Goal: Information Seeking & Learning: Check status

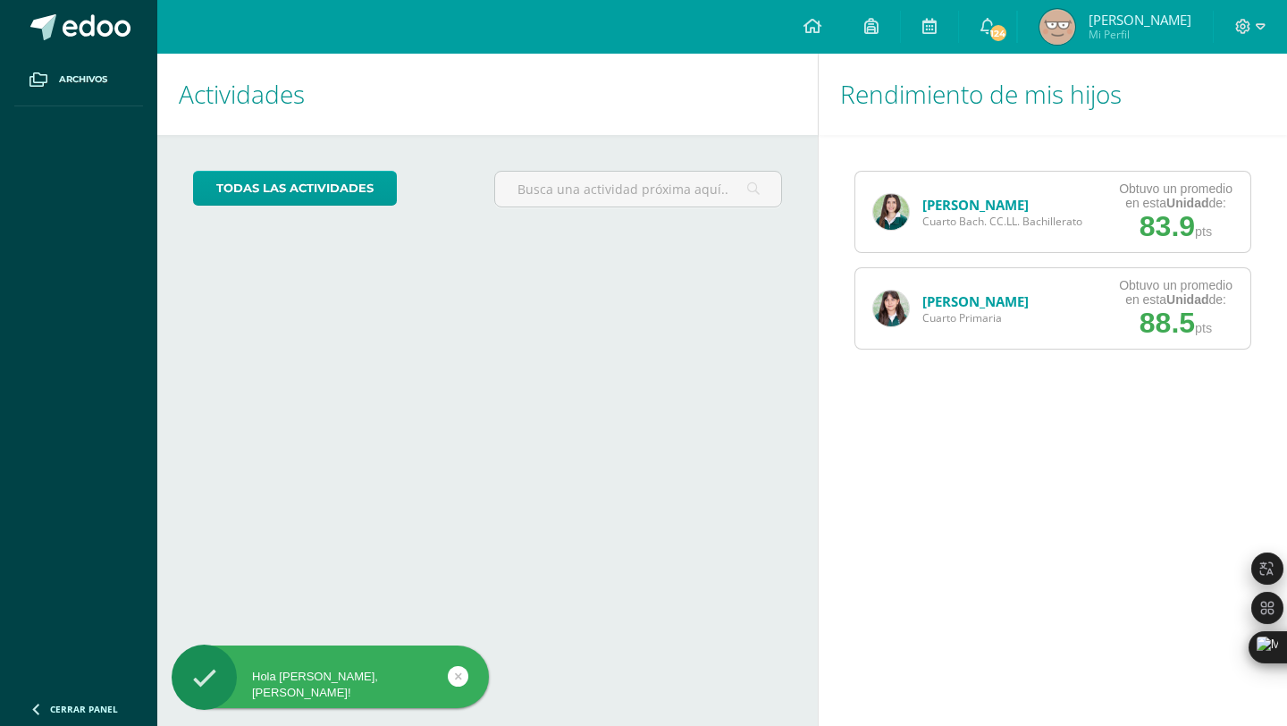
click at [941, 206] on link "[PERSON_NAME]" at bounding box center [976, 205] width 106 height 18
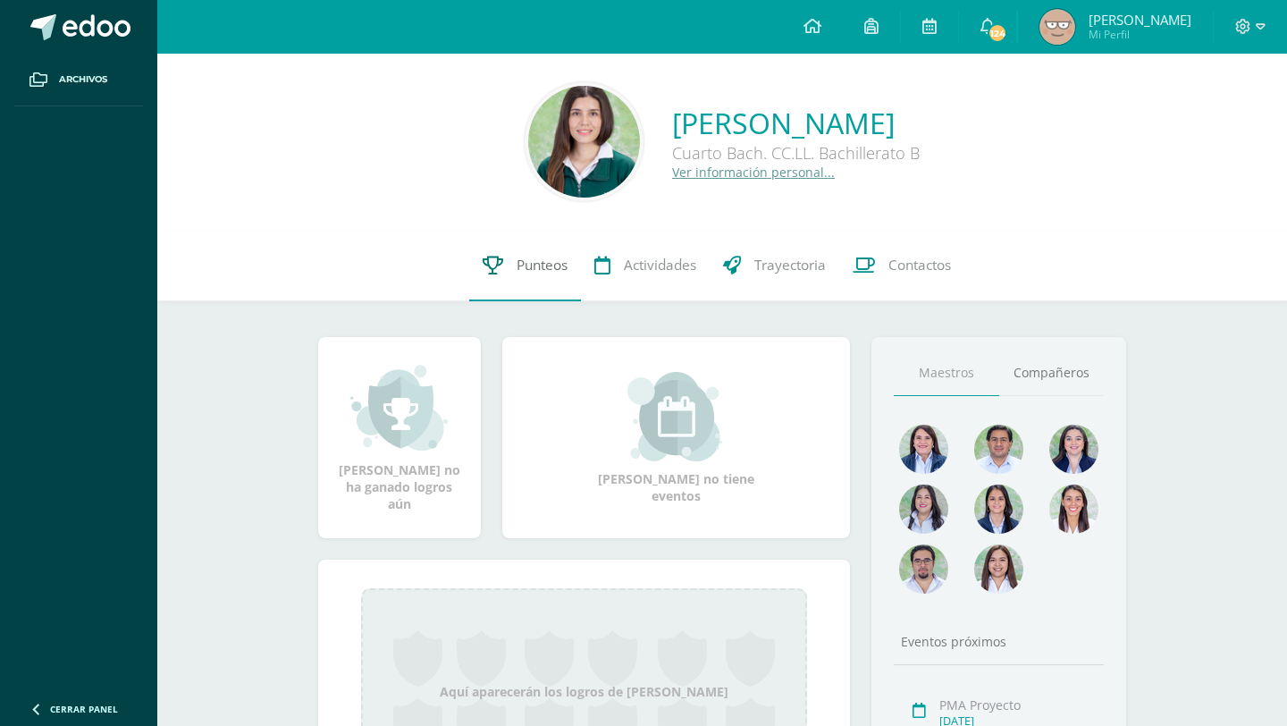
click at [510, 256] on link "Punteos" at bounding box center [525, 266] width 112 height 72
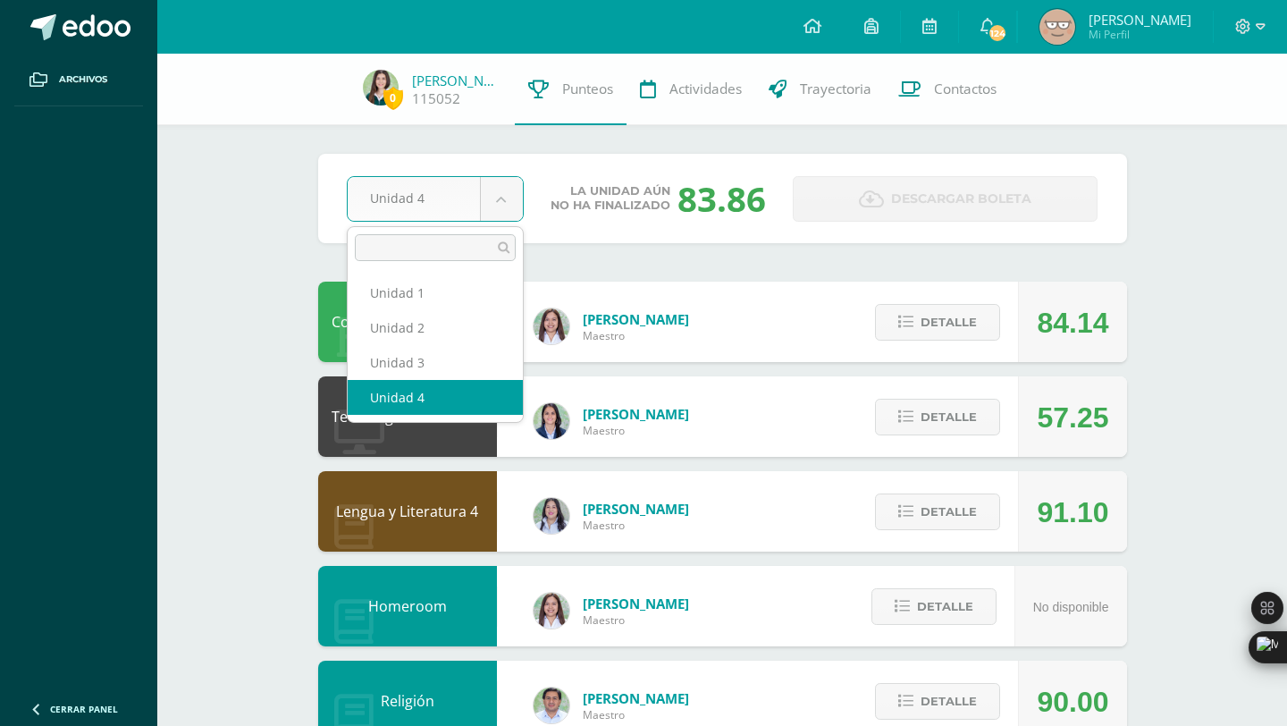
click at [505, 197] on body "Archivos Cerrar panel Configuración Cerrar sesión WENDY Mi Perfil 124 124 Aviso…" at bounding box center [643, 720] width 1287 height 1440
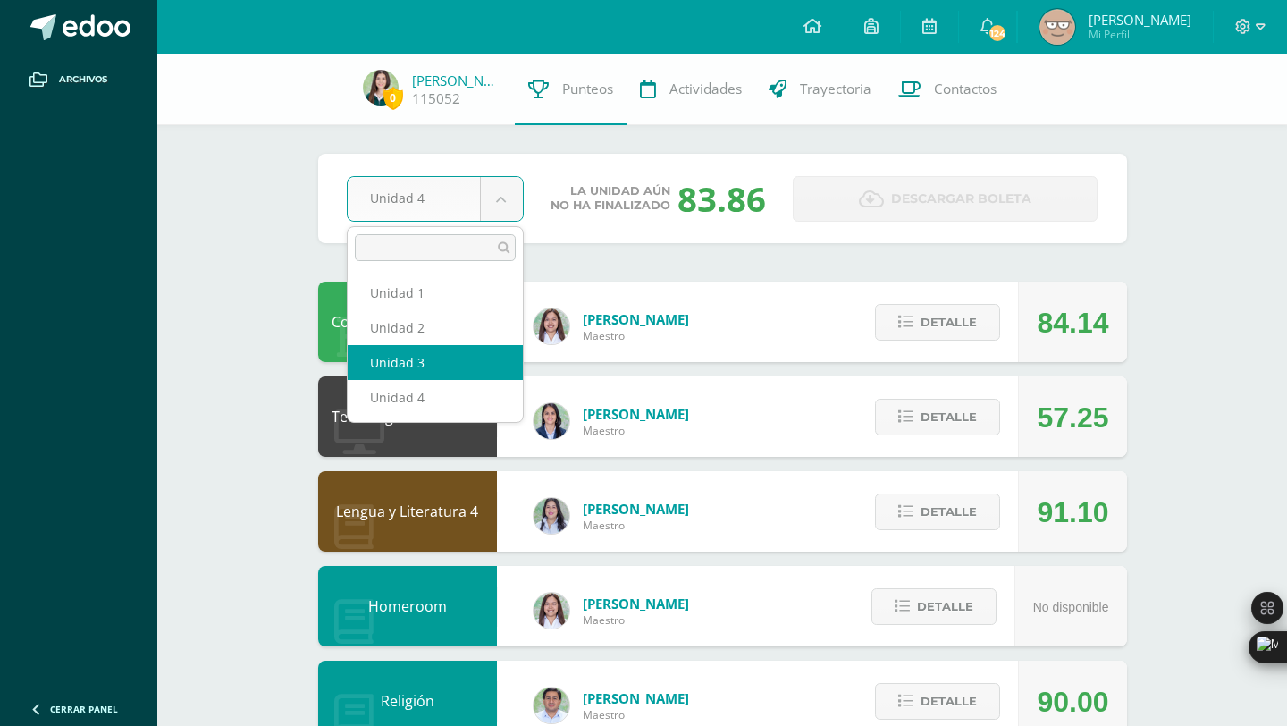
select select "Unidad 3"
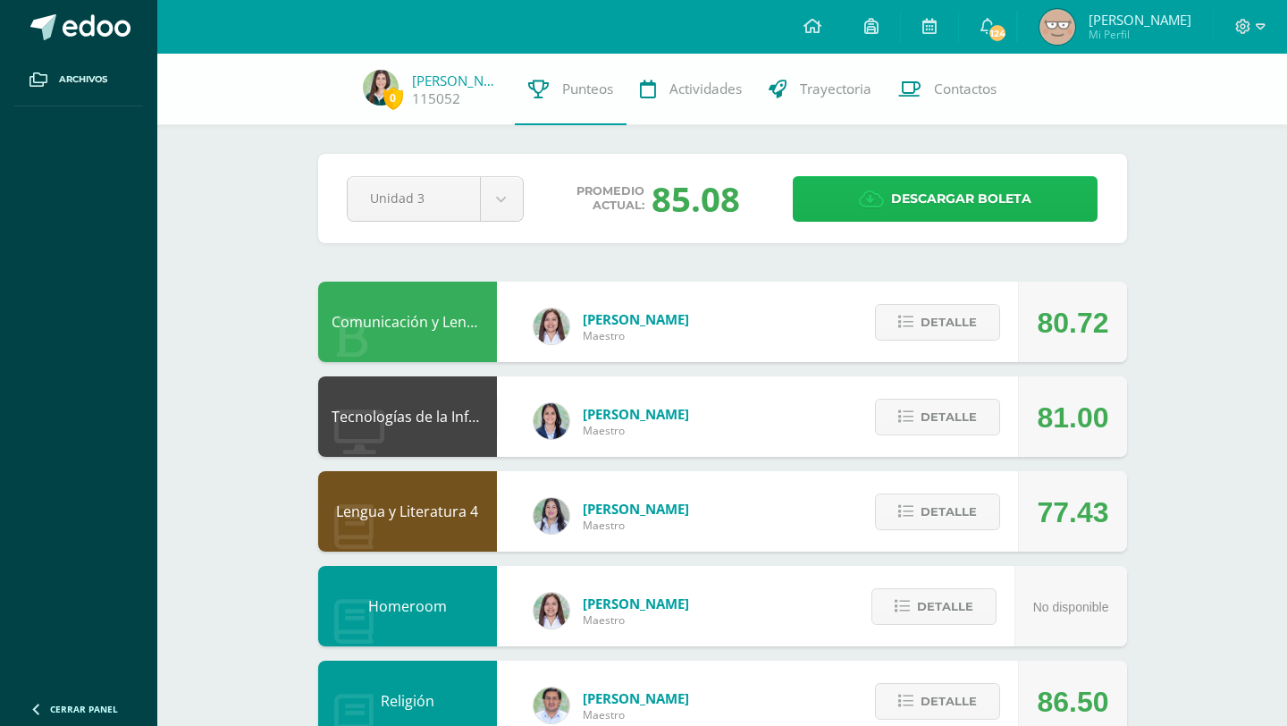
click at [864, 206] on icon at bounding box center [871, 200] width 25 height 20
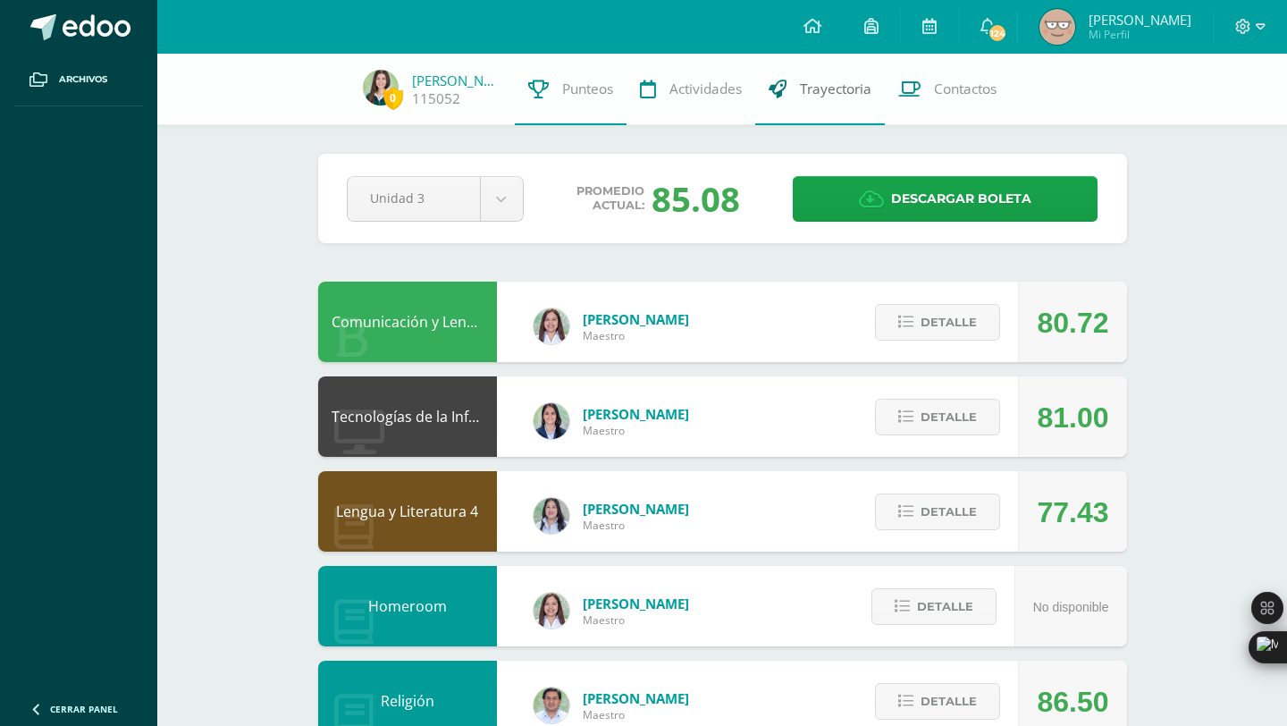
click at [819, 94] on span "Trayectoria" at bounding box center [836, 89] width 72 height 19
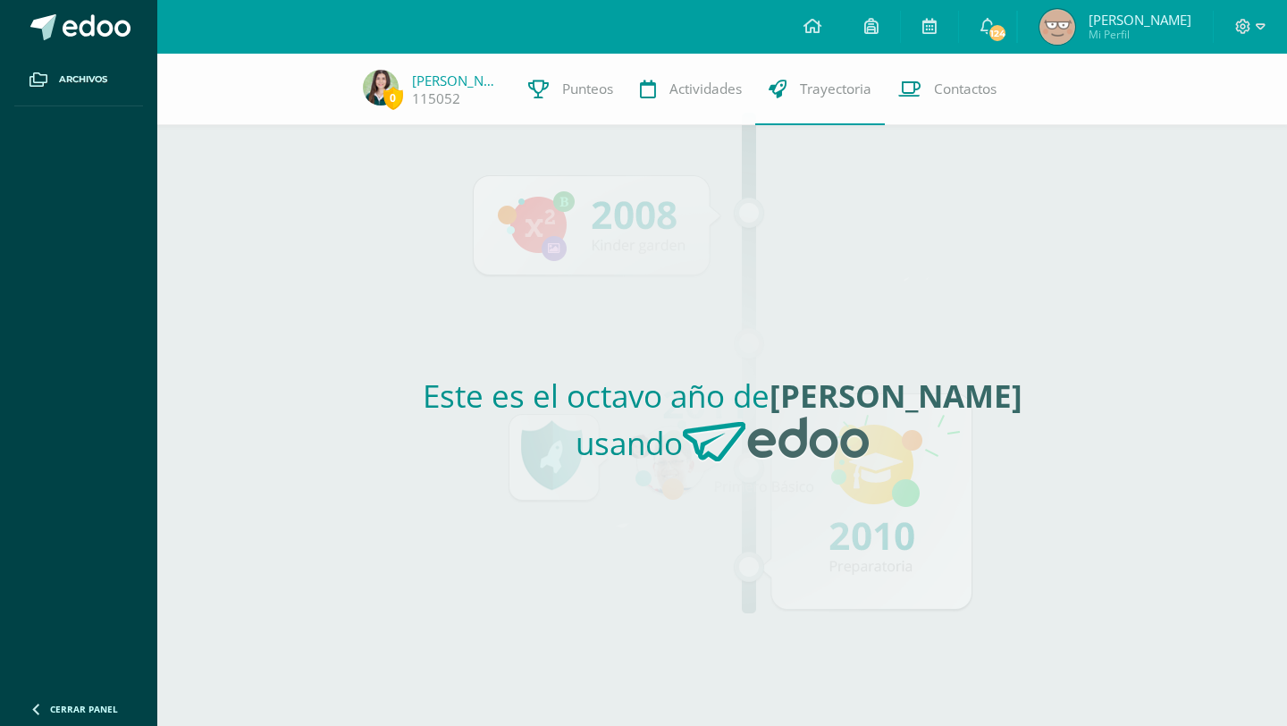
click at [759, 272] on div "Este es el octavo año de [PERSON_NAME] usando" at bounding box center [722, 425] width 823 height 601
click at [681, 395] on h2 "Este es el octavo año de [PERSON_NAME] usando" at bounding box center [722, 426] width 809 height 103
click at [634, 215] on div "Este es el octavo año de Natalia Sofia usando" at bounding box center [722, 425] width 823 height 601
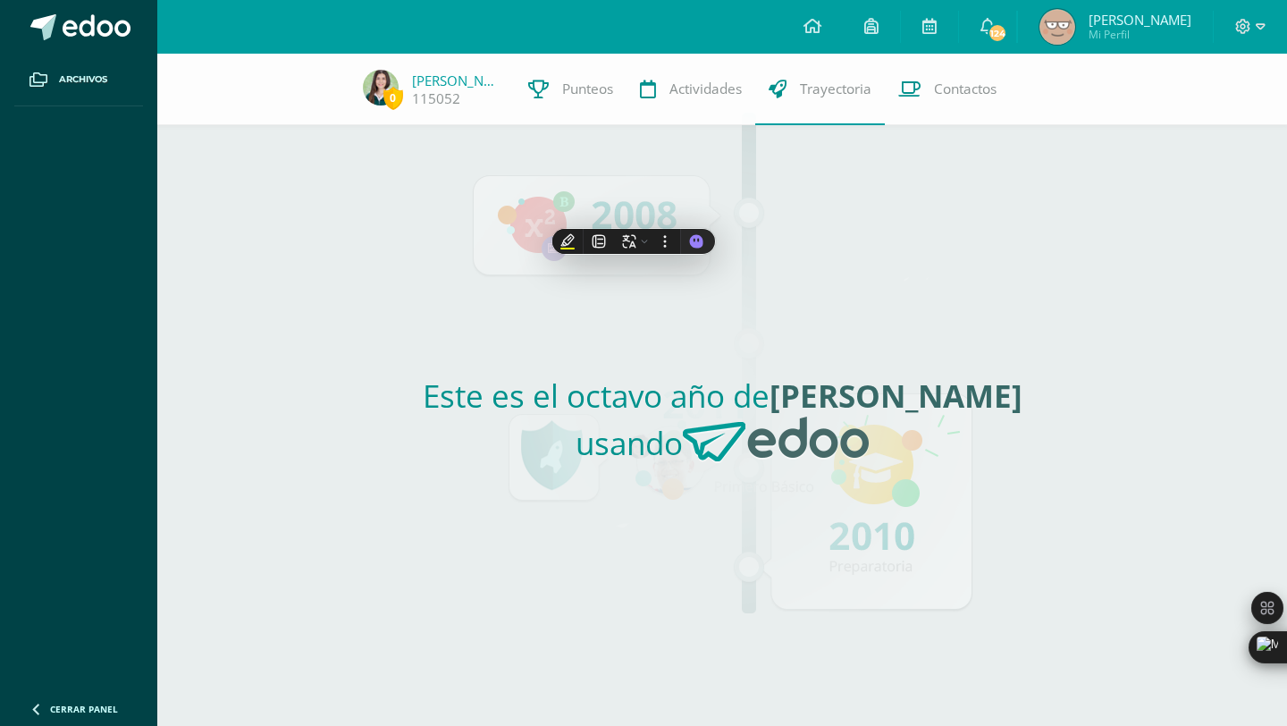
click at [955, 371] on div "Este es el octavo año de Natalia Sofia usando" at bounding box center [722, 425] width 823 height 601
click at [539, 225] on div "Este es el octavo año de Natalia Sofia usando" at bounding box center [722, 425] width 823 height 601
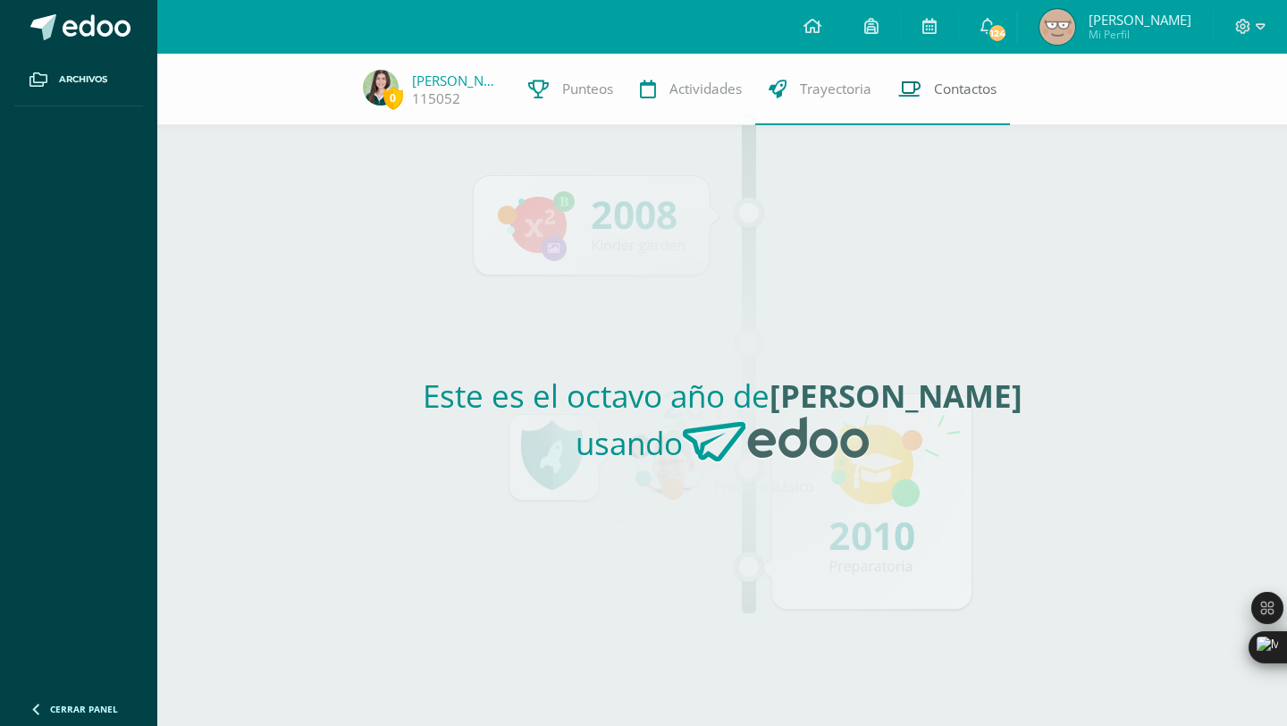
click at [934, 108] on link "Contactos" at bounding box center [947, 90] width 125 height 72
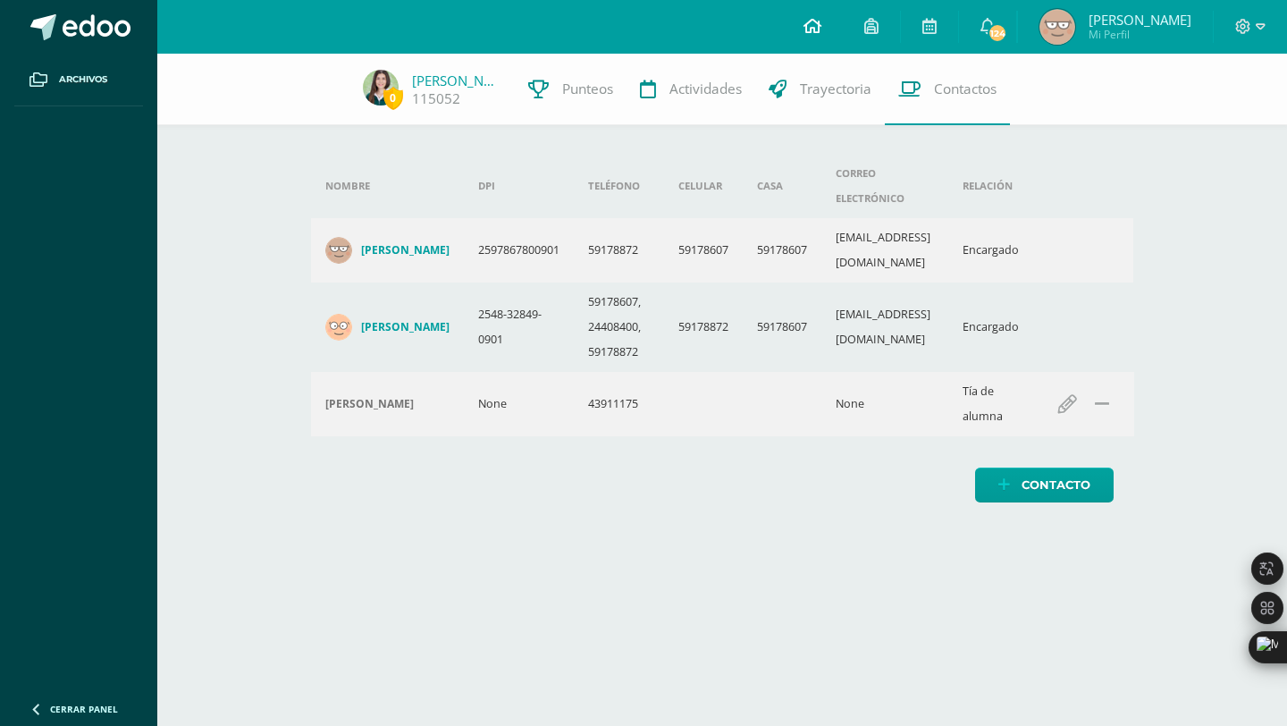
click at [821, 33] on icon at bounding box center [813, 26] width 18 height 16
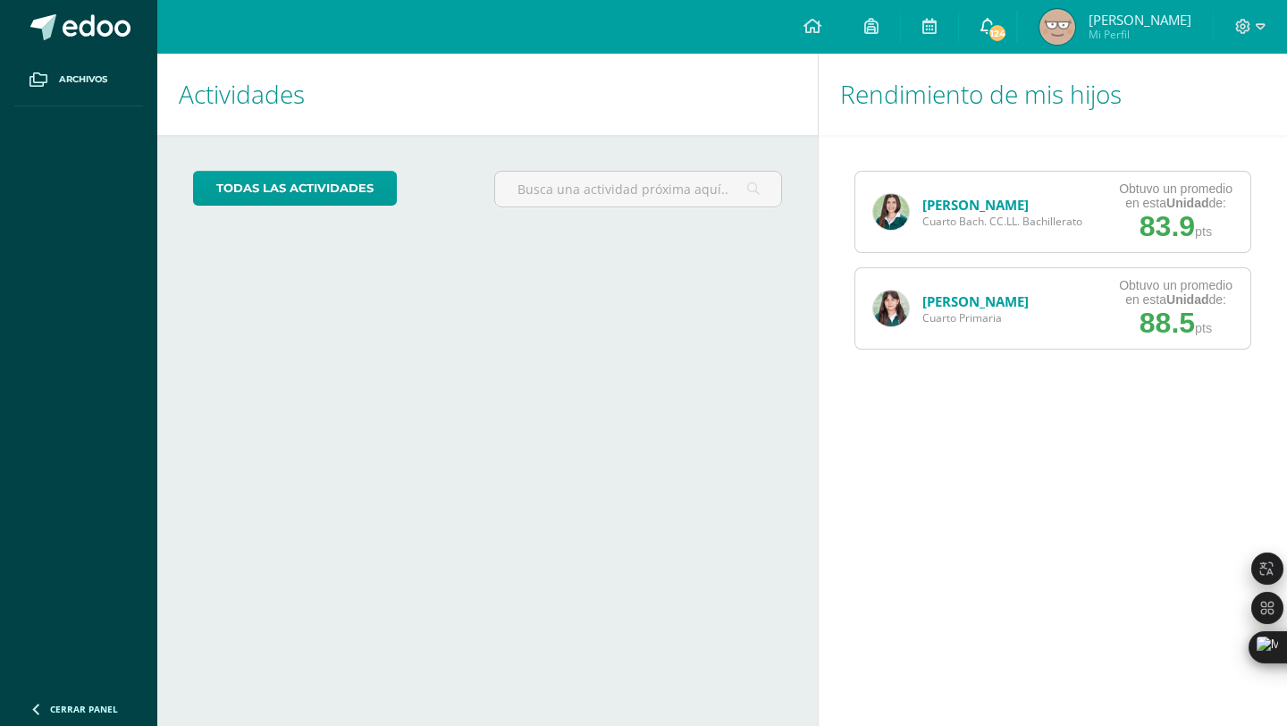
click at [1007, 33] on span "124" at bounding box center [998, 33] width 20 height 20
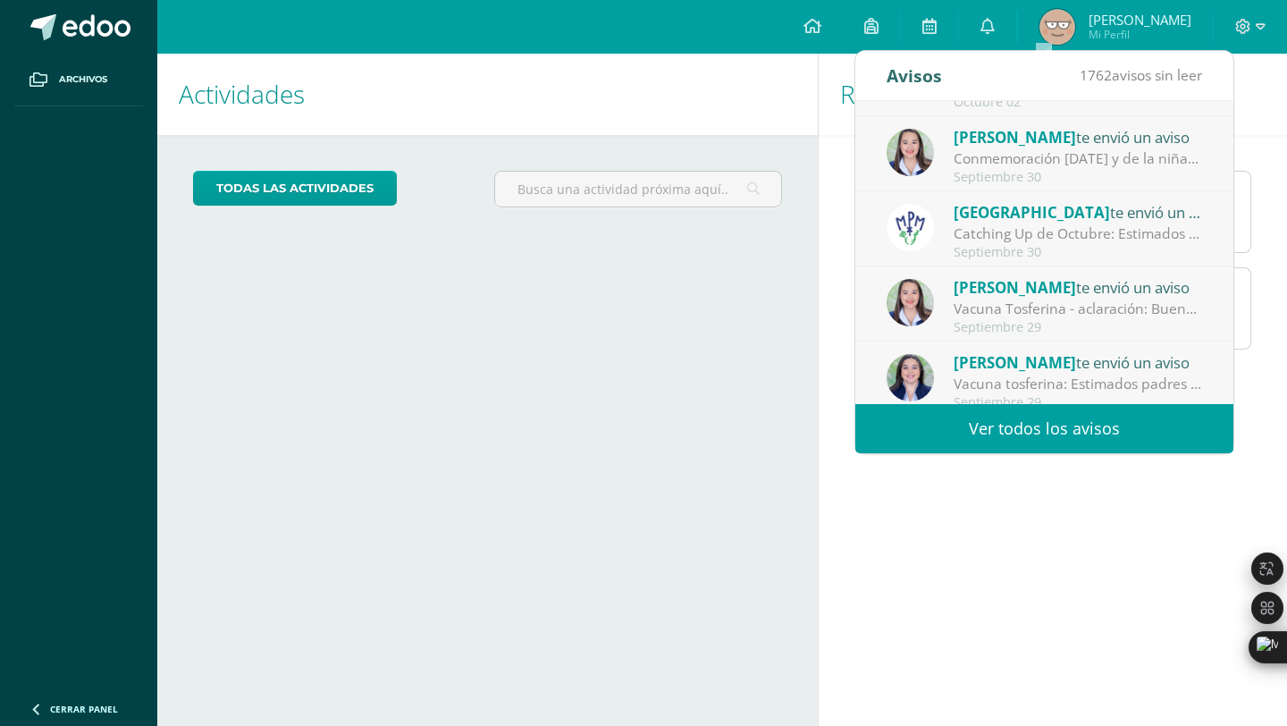
scroll to position [298, 0]
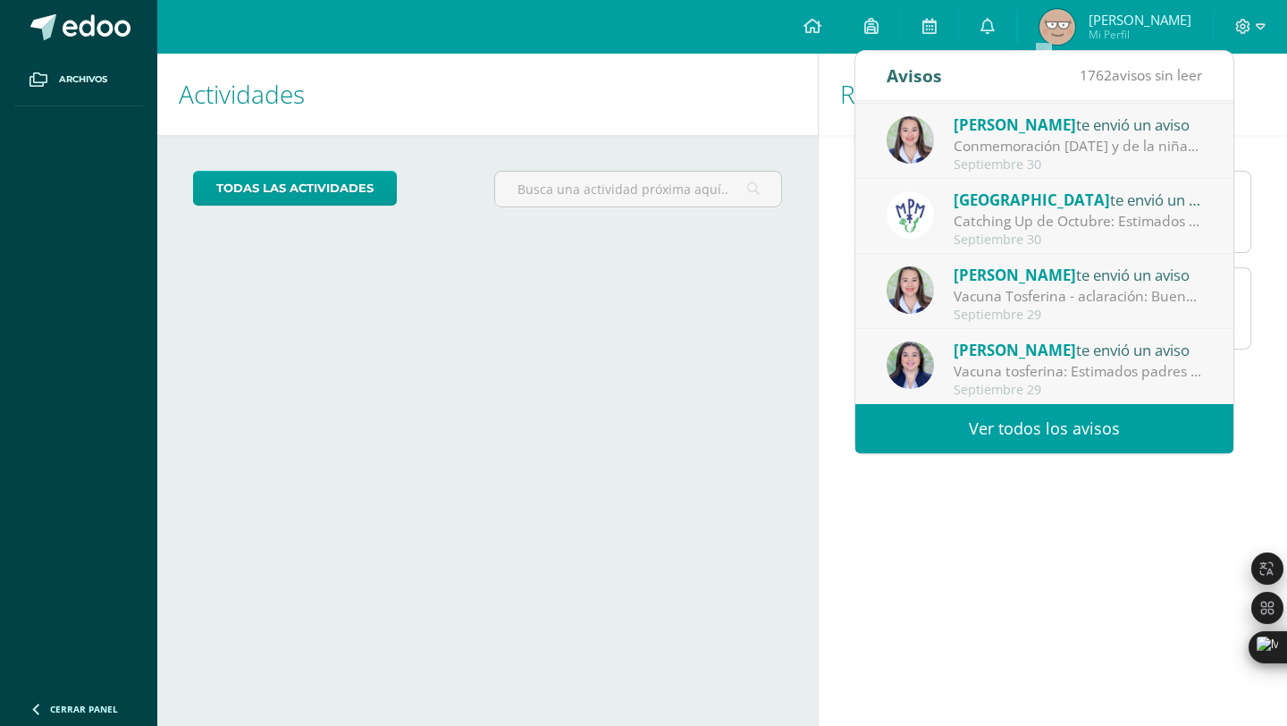
click at [850, 510] on div "Rendimiento de mis hijos Natalia Maldonado Cuarto Bach. CC.LL. Bachillerato Obt…" at bounding box center [1056, 390] width 476 height 672
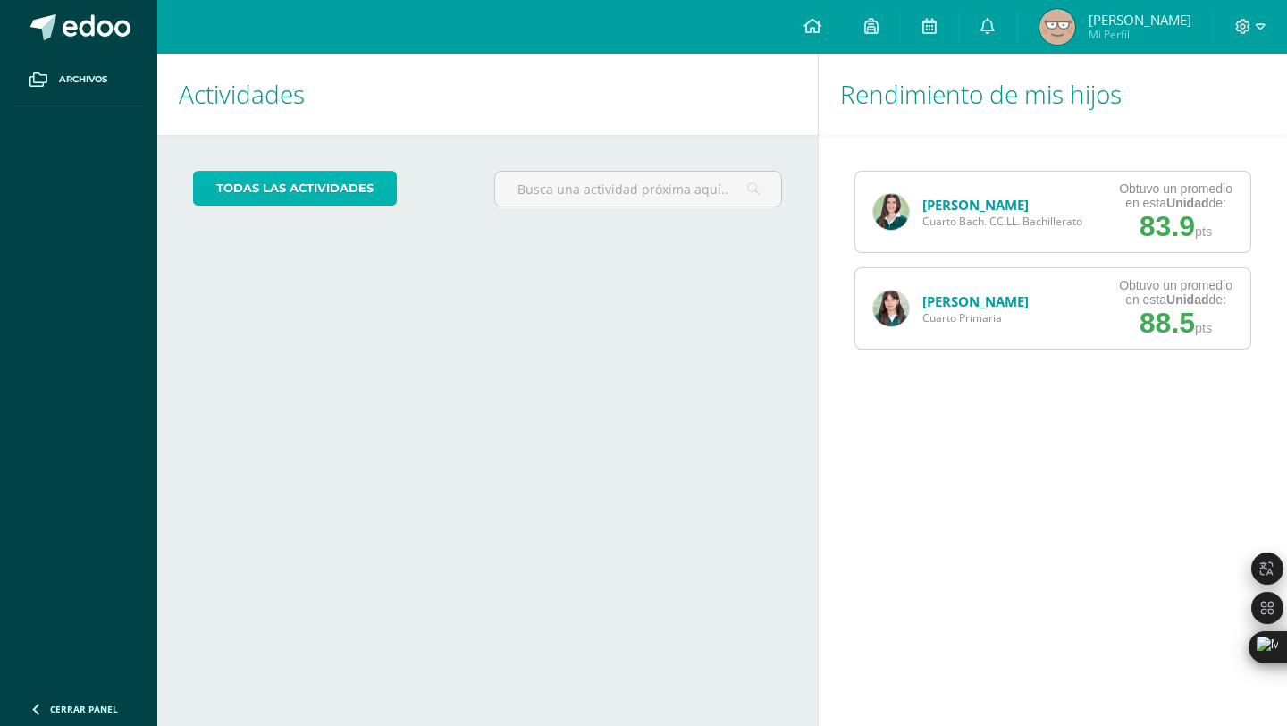
click at [337, 182] on link "todas las Actividades" at bounding box center [295, 188] width 204 height 35
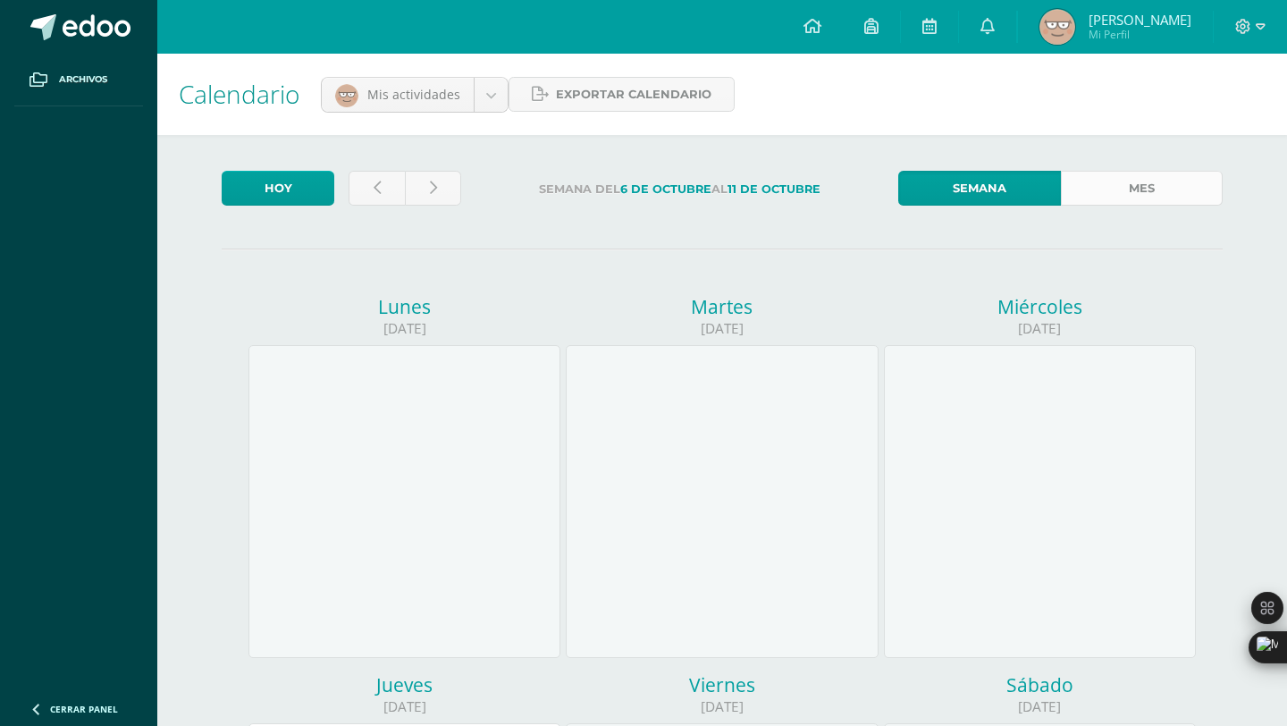
click at [1117, 179] on link "Mes" at bounding box center [1142, 188] width 162 height 35
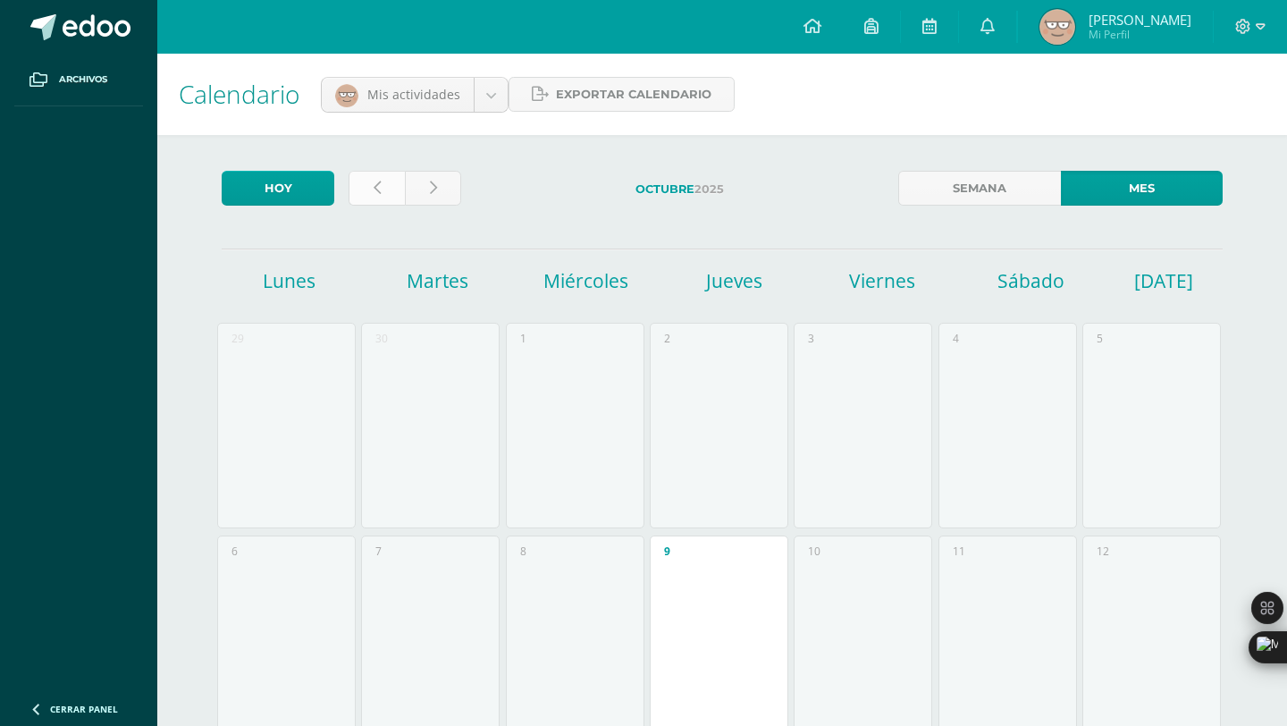
click at [383, 190] on link at bounding box center [377, 188] width 56 height 35
